Goal: Check status: Check status

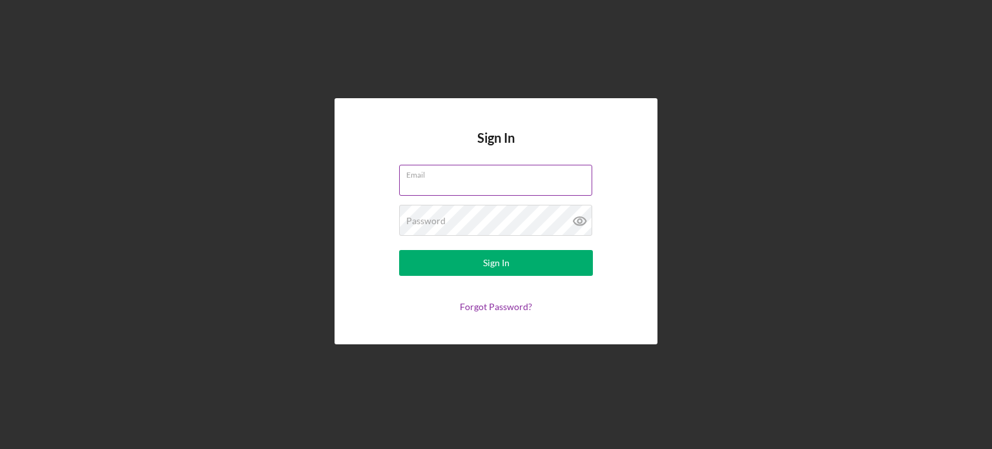
click at [497, 182] on input "Email" at bounding box center [495, 180] width 193 height 31
type input "[EMAIL_ADDRESS][DOMAIN_NAME]"
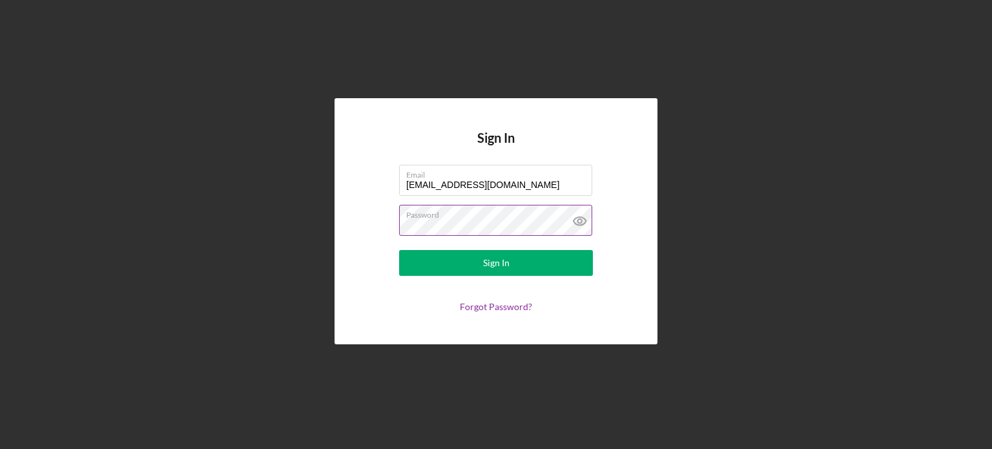
click at [584, 221] on icon at bounding box center [580, 221] width 32 height 32
click at [438, 219] on label "Password" at bounding box center [499, 212] width 186 height 14
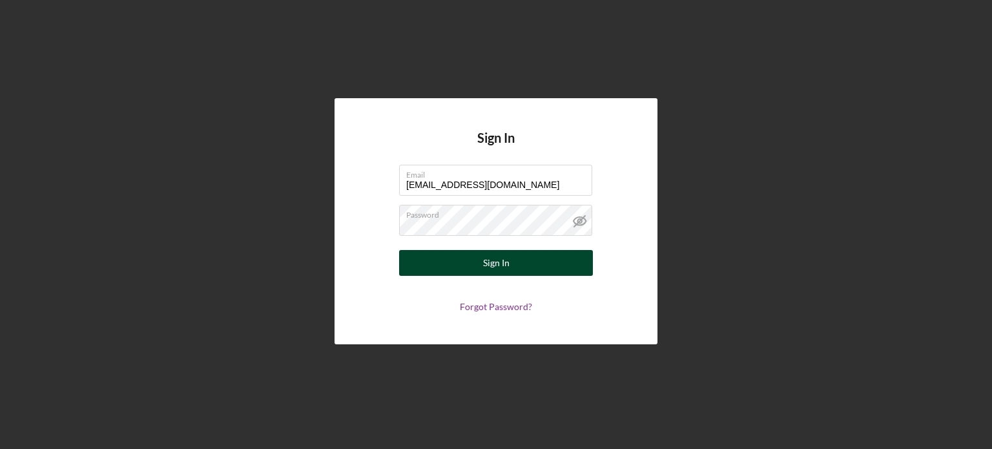
click at [452, 259] on button "Sign In" at bounding box center [496, 263] width 194 height 26
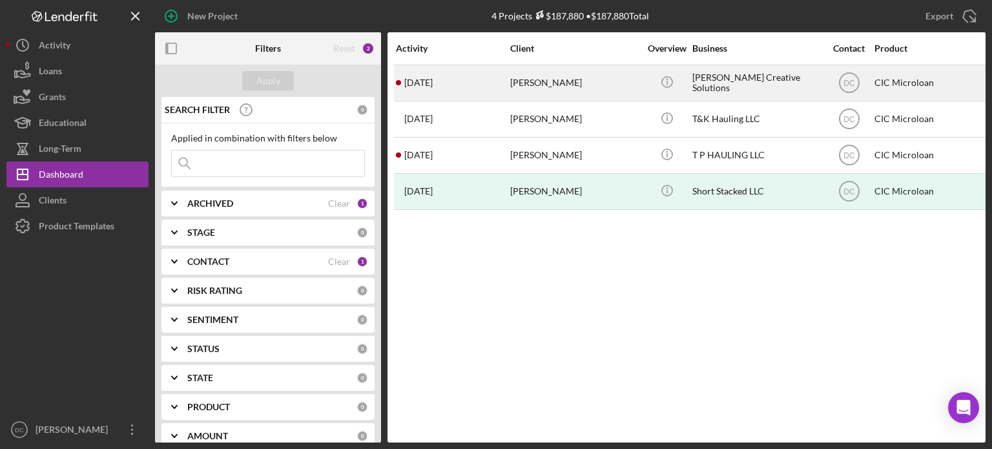
click at [484, 88] on div "[DATE] [PERSON_NAME]" at bounding box center [452, 83] width 113 height 34
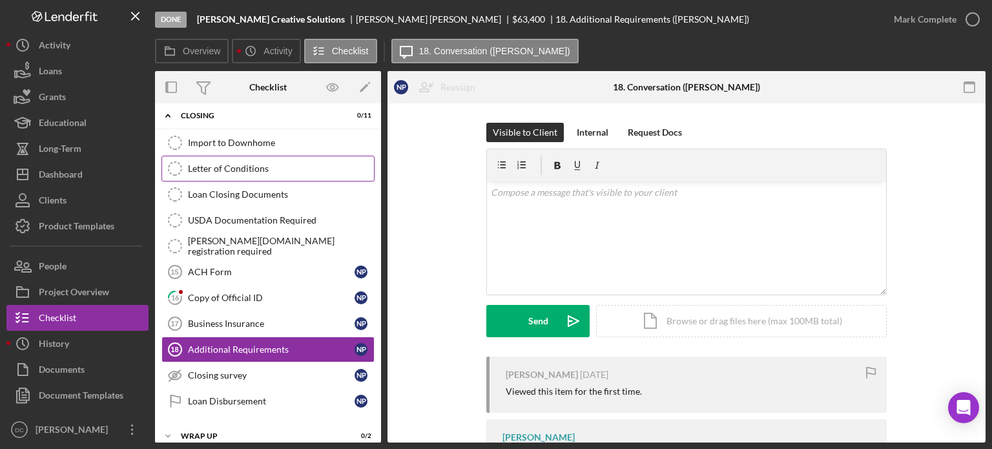
scroll to position [102, 0]
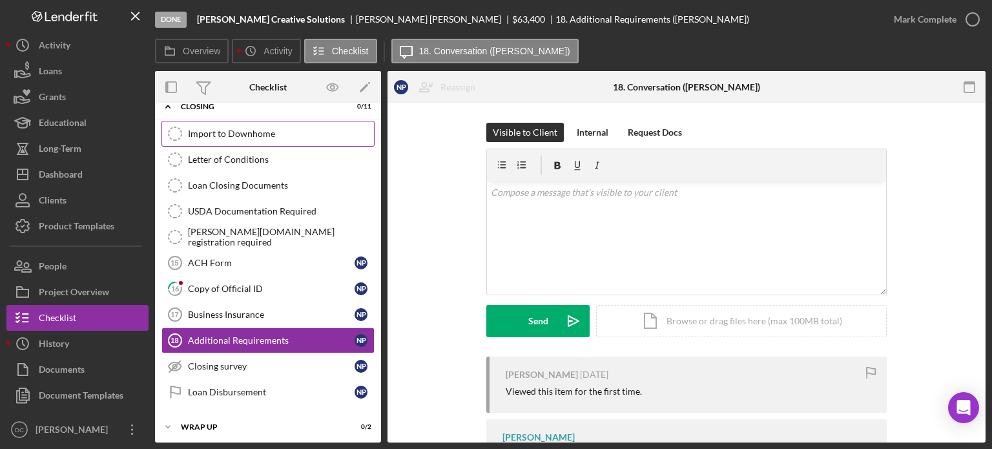
click at [289, 131] on div "Import to Downhome" at bounding box center [281, 134] width 186 height 10
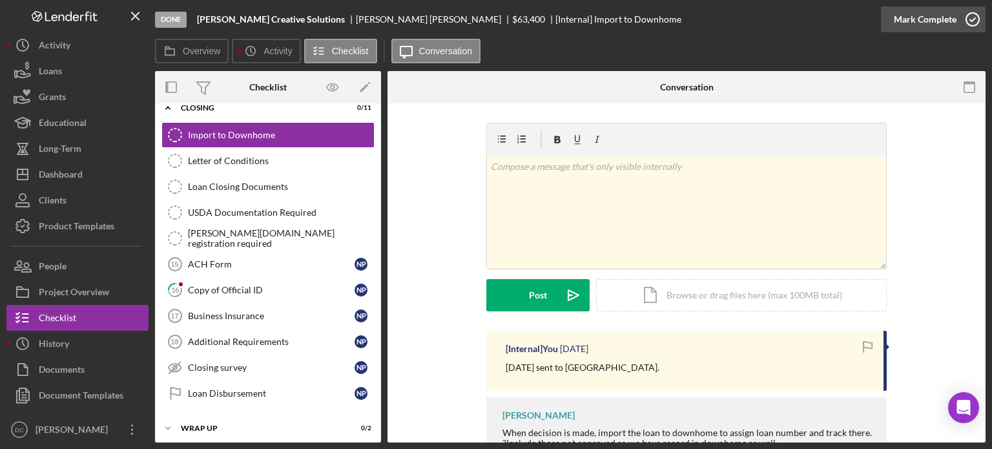
click at [971, 24] on icon "button" at bounding box center [972, 19] width 32 height 32
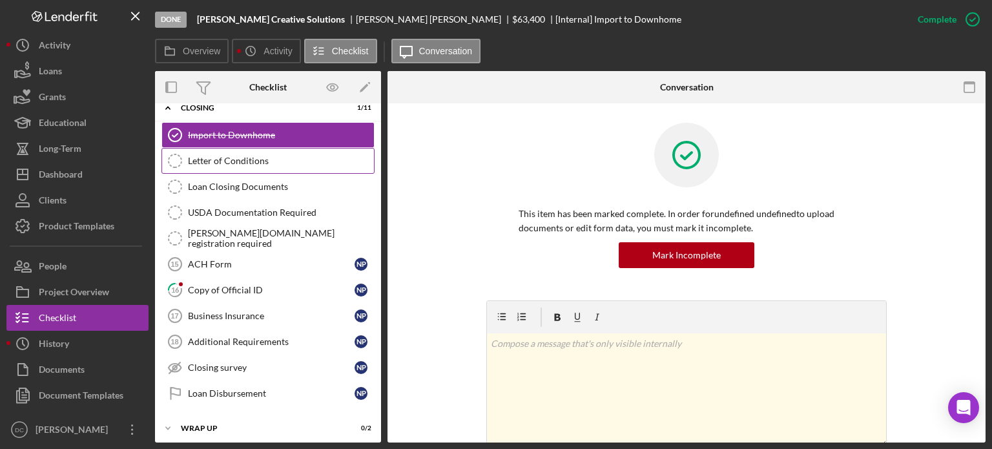
click at [249, 165] on link "Letter of Conditions Letter of Conditions" at bounding box center [267, 161] width 213 height 26
